Goal: Task Accomplishment & Management: Manage account settings

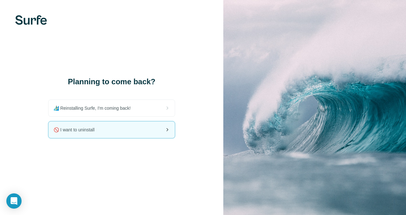
click at [94, 129] on span "🚫 I want to uninstall" at bounding box center [77, 129] width 46 height 6
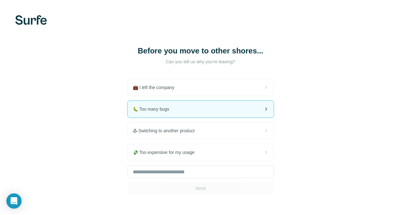
click at [133, 112] on span "🐛 Too many bugs" at bounding box center [154, 109] width 42 height 6
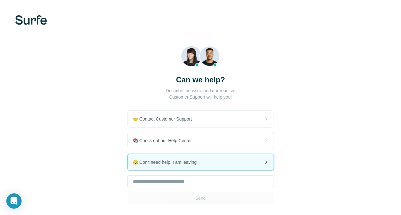
click at [133, 162] on span "😪 Don't need help, I am leaving" at bounding box center [167, 162] width 69 height 6
